Goal: Find specific fact: Find specific fact

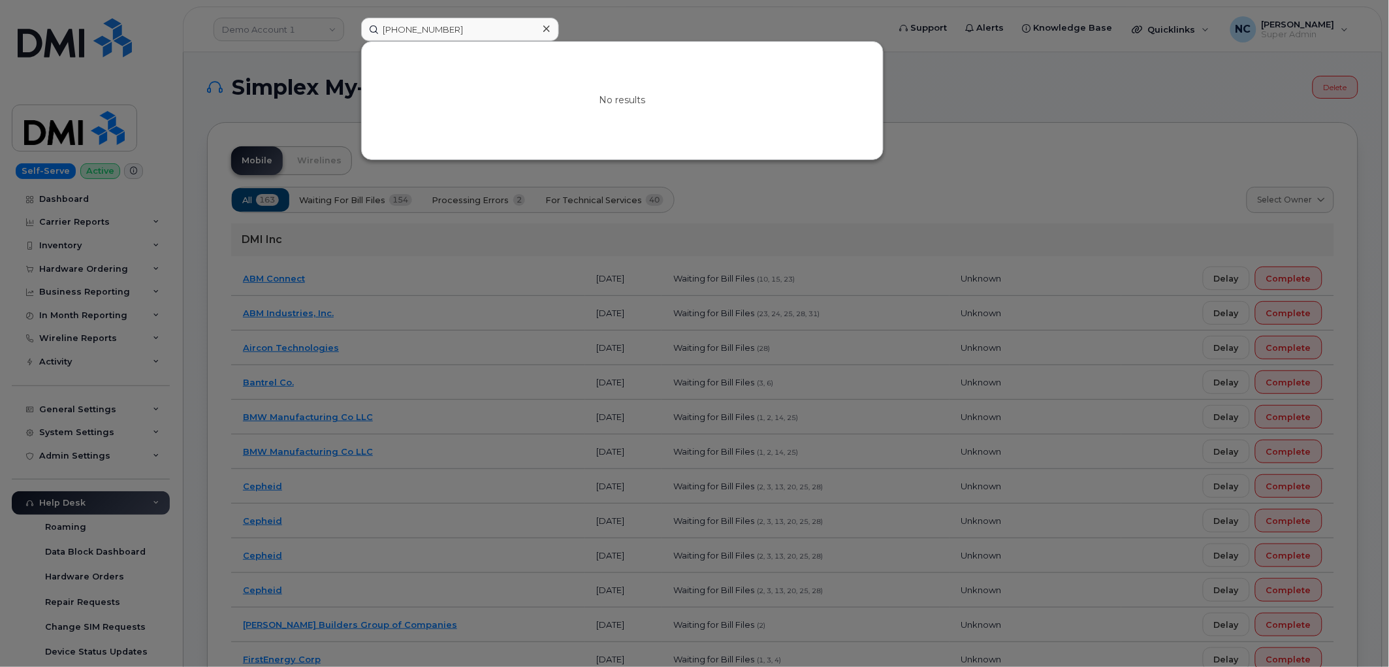
drag, startPoint x: 460, startPoint y: 31, endPoint x: 29, endPoint y: 20, distance: 431.2
click at [351, 20] on div "[PHONE_NUMBER] No results" at bounding box center [621, 30] width 540 height 24
type input "[PHONE_NUMBER]"
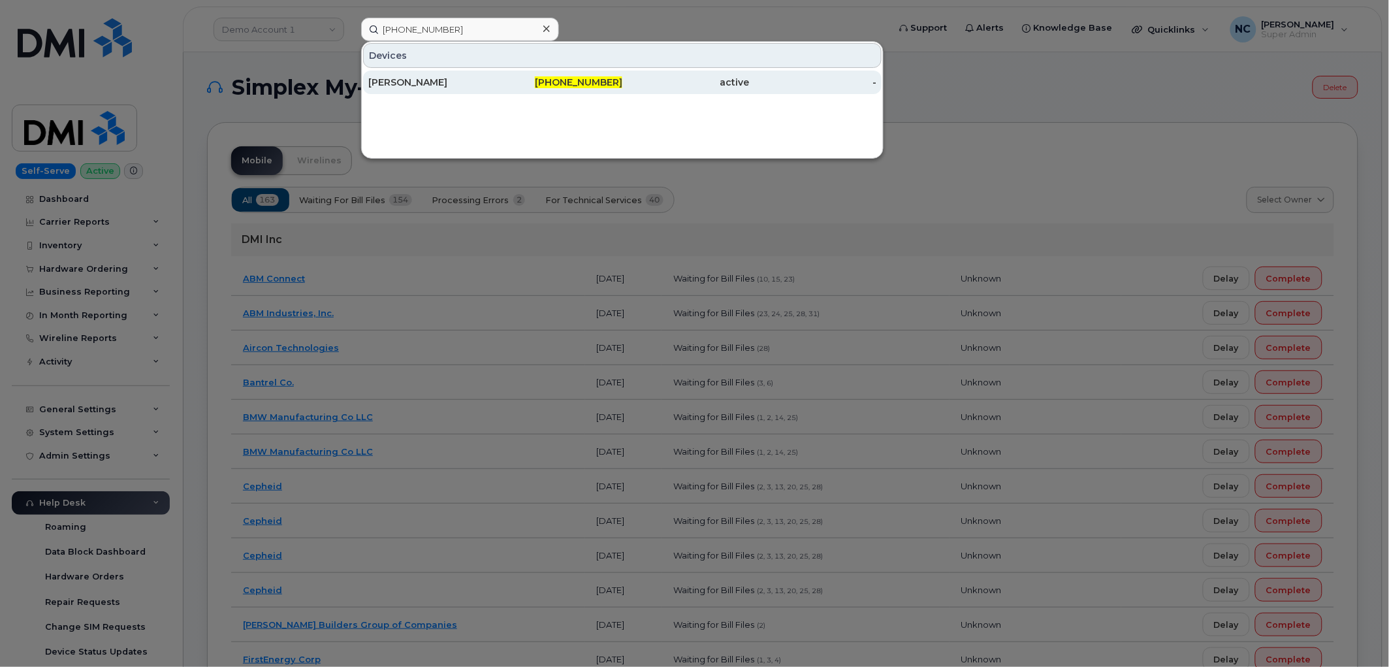
click at [487, 74] on div "[PERSON_NAME]" at bounding box center [431, 83] width 127 height 24
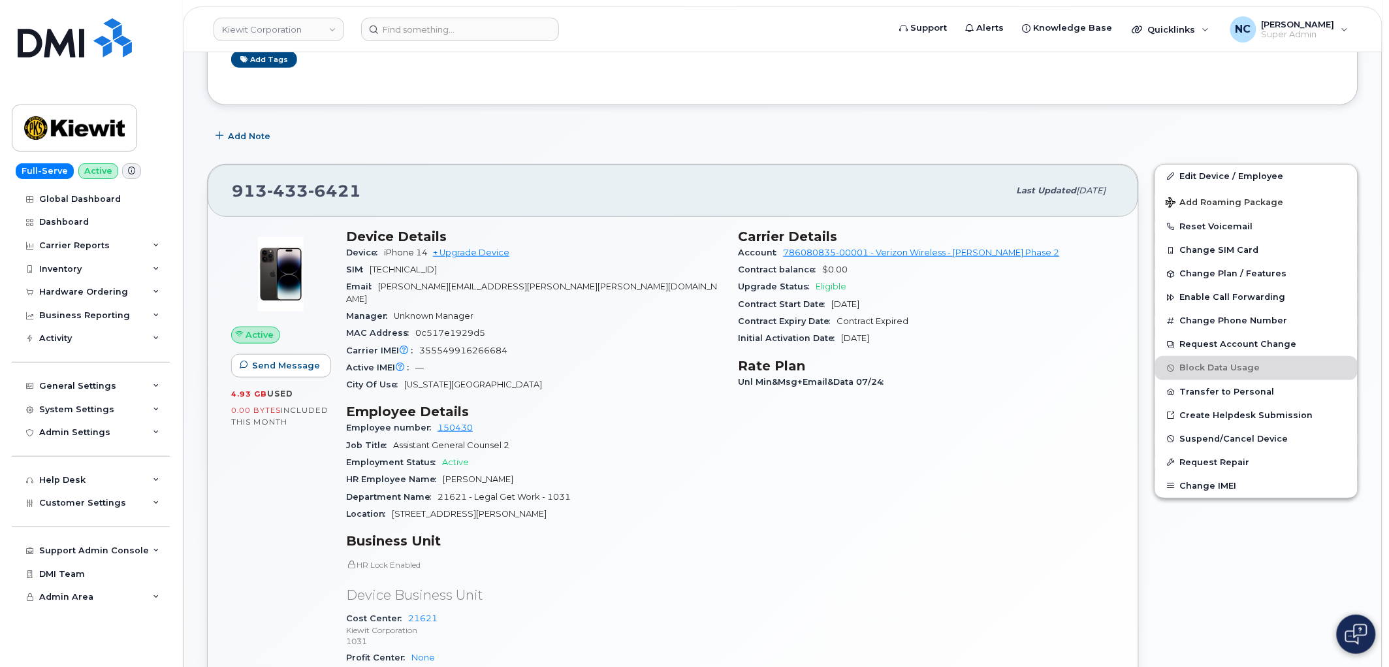
scroll to position [217, 0]
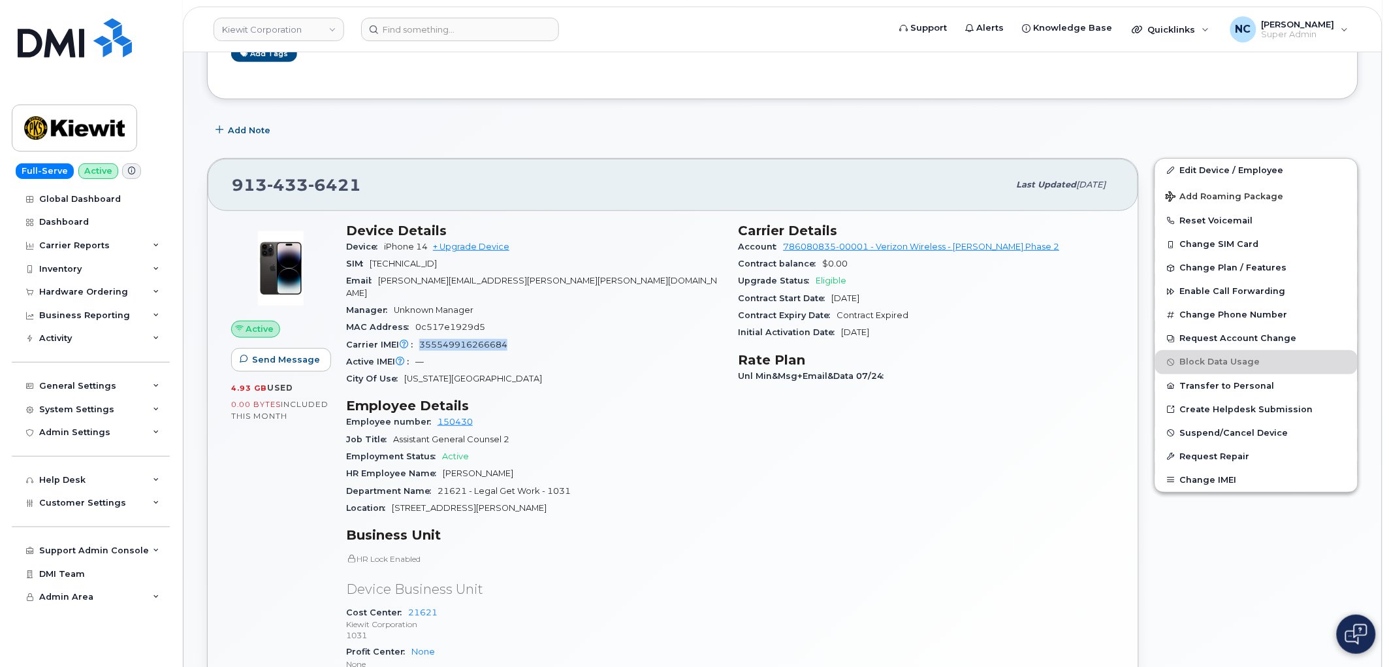
drag, startPoint x: 519, startPoint y: 330, endPoint x: 419, endPoint y: 334, distance: 100.6
click at [419, 336] on div "Carrier IMEI Carrier IMEI is reported during the last billing cycle or change o…" at bounding box center [534, 344] width 377 height 17
copy span "355549916266684"
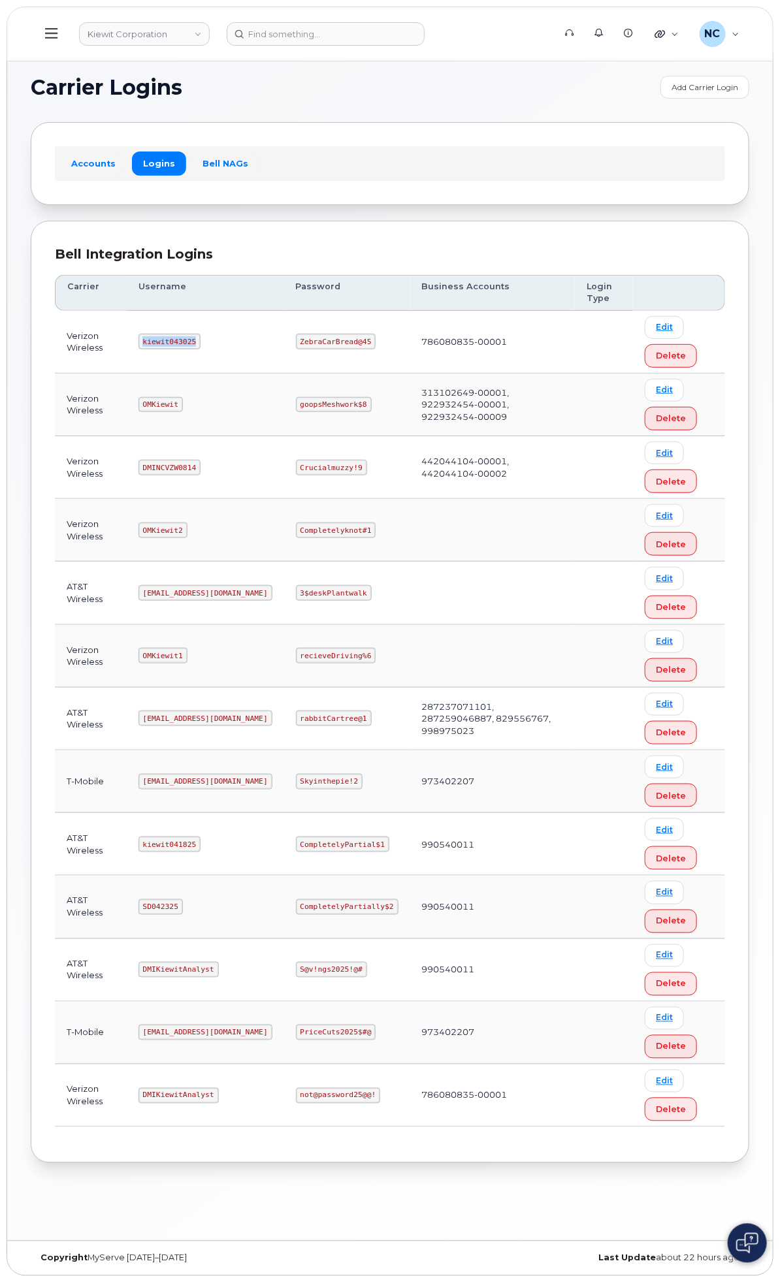
drag, startPoint x: 344, startPoint y: 346, endPoint x: 304, endPoint y: 238, distance: 114.9
click at [200, 346] on code "kiewit043025" at bounding box center [169, 342] width 62 height 16
drag, startPoint x: 539, startPoint y: 342, endPoint x: 439, endPoint y: 345, distance: 100.0
click at [439, 345] on tr "Verizon Wireless kiewit043025 ZebraCarBread@45 786080835-00001 Edit Delete" at bounding box center [390, 342] width 670 height 63
copy tr "ZebraCarBread@45"
